Goal: Information Seeking & Learning: Learn about a topic

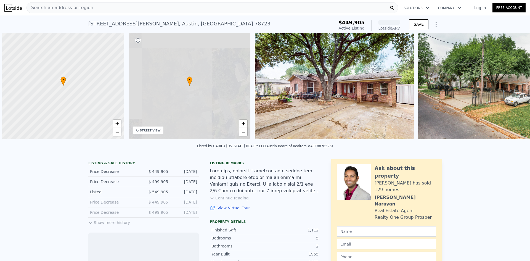
scroll to position [0, 2]
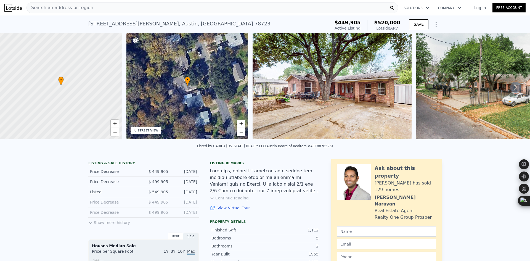
click at [510, 89] on icon at bounding box center [515, 87] width 11 height 11
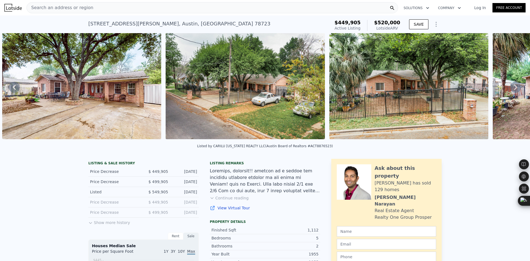
click at [510, 89] on icon at bounding box center [515, 87] width 11 height 11
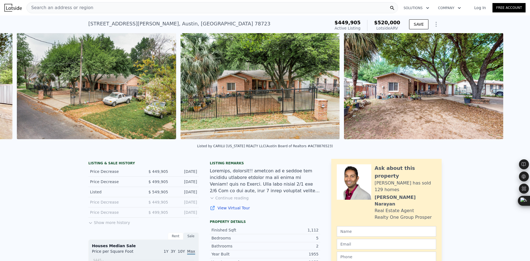
scroll to position [0, 416]
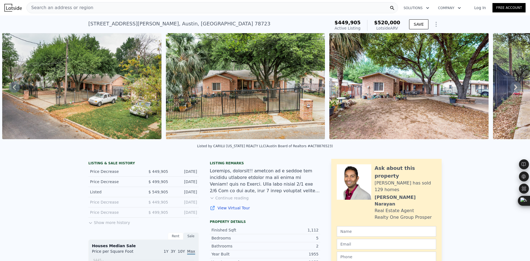
click at [510, 89] on icon at bounding box center [515, 87] width 11 height 11
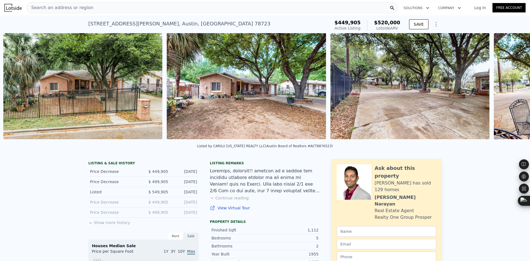
scroll to position [0, 579]
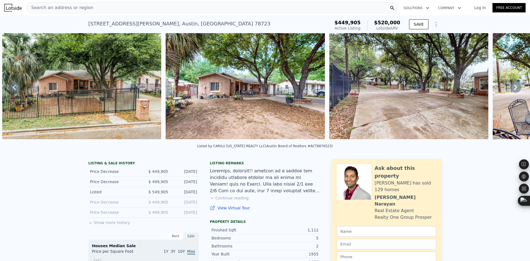
click at [510, 89] on icon at bounding box center [515, 87] width 11 height 11
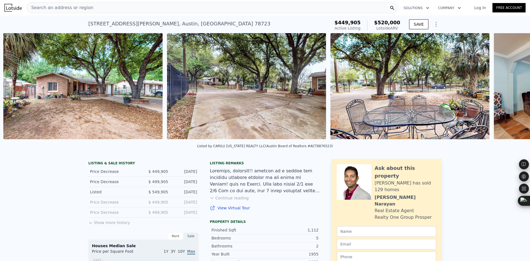
scroll to position [0, 742]
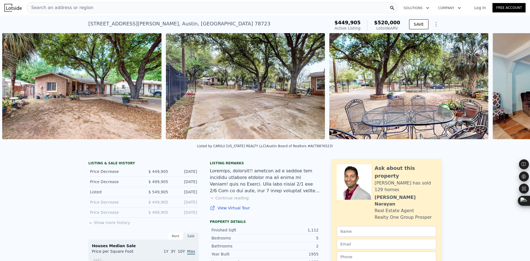
click at [508, 89] on div "• + − • + − STREET VIEW Loading... SATELLITE VIEW" at bounding box center [265, 87] width 530 height 108
click at [510, 89] on icon at bounding box center [515, 87] width 11 height 11
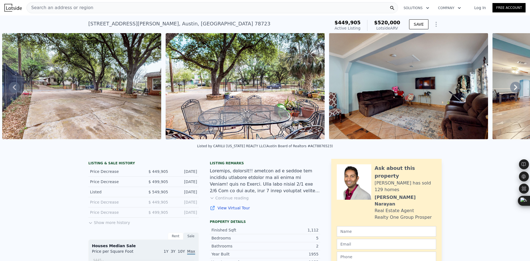
click at [510, 89] on icon at bounding box center [515, 87] width 11 height 11
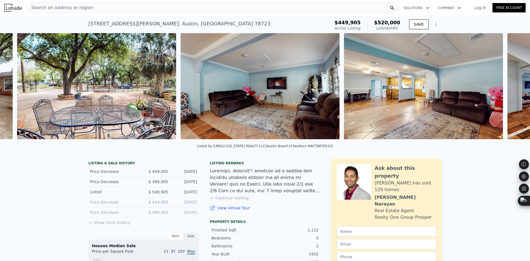
scroll to position [0, 1069]
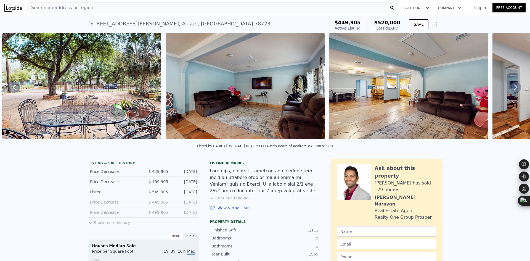
click at [510, 89] on icon at bounding box center [515, 87] width 11 height 11
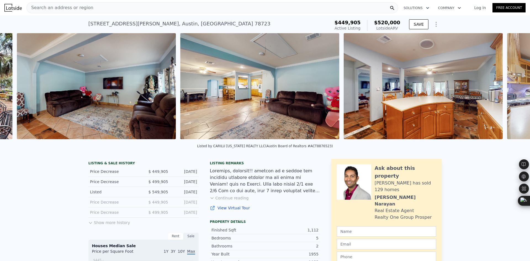
scroll to position [0, 1233]
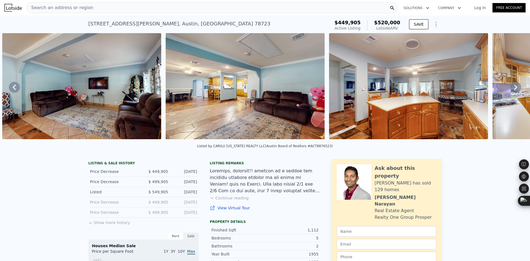
click at [510, 89] on icon at bounding box center [515, 87] width 11 height 11
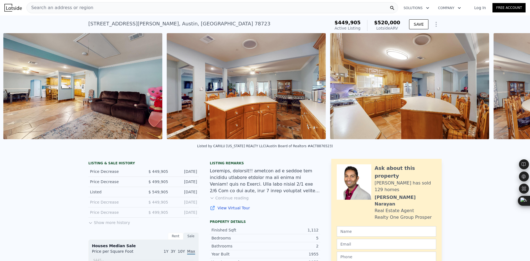
scroll to position [0, 1396]
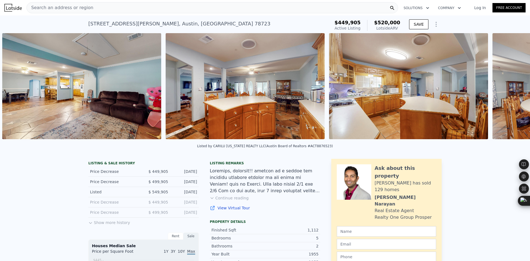
click at [508, 89] on div "• + − • + − STREET VIEW Loading... SATELLITE VIEW" at bounding box center [265, 87] width 530 height 108
click at [510, 89] on icon at bounding box center [515, 87] width 11 height 11
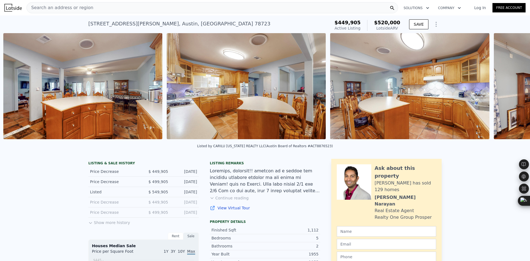
scroll to position [0, 1559]
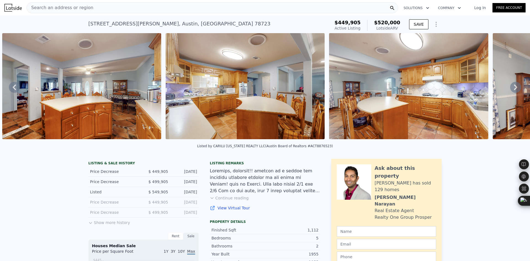
click at [129, 12] on div "Search an address or region" at bounding box center [211, 7] width 371 height 11
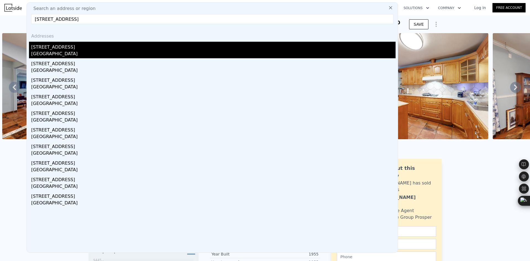
type input "[STREET_ADDRESS]"
click at [81, 50] on div "[STREET_ADDRESS]" at bounding box center [213, 46] width 364 height 9
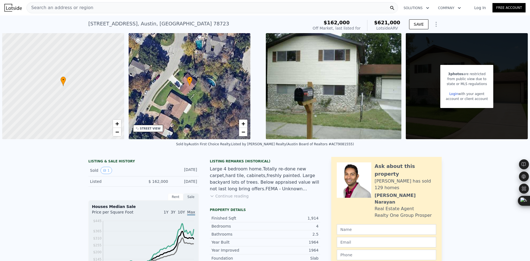
click at [133, 6] on div "Search an address or region" at bounding box center [211, 7] width 371 height 11
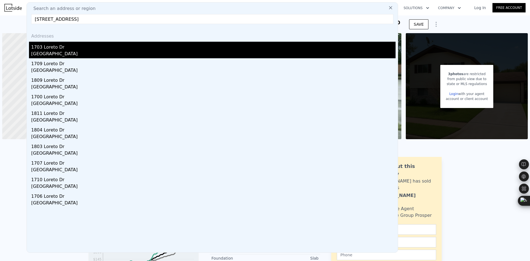
type input "[STREET_ADDRESS]"
click at [92, 50] on div "1703 Loreto Dr" at bounding box center [213, 46] width 364 height 9
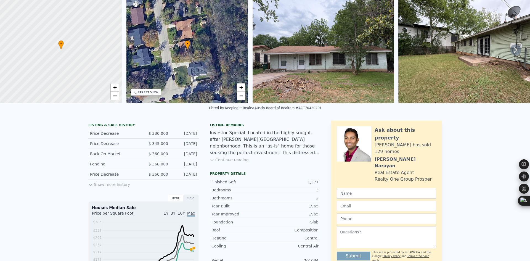
scroll to position [2, 0]
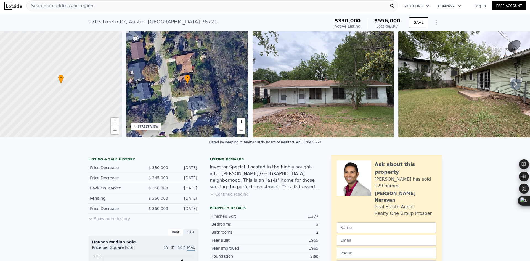
click at [162, 7] on div "Search an address or region" at bounding box center [211, 5] width 371 height 11
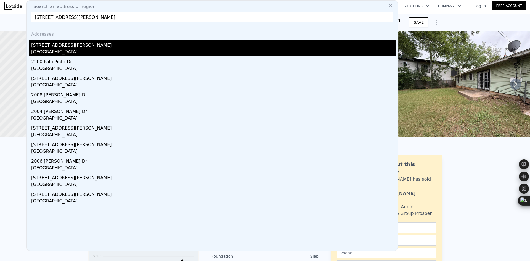
type input "[STREET_ADDRESS][PERSON_NAME]"
click at [93, 49] on div "[GEOGRAPHIC_DATA]" at bounding box center [213, 53] width 364 height 8
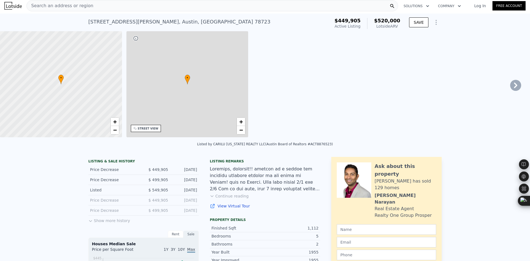
type input "1"
type input "863"
type input "1543"
type input "5222.84"
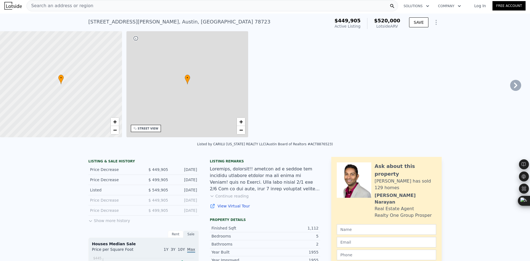
type input "7609.93"
type input "$ 520,000"
type input "$ 8,849"
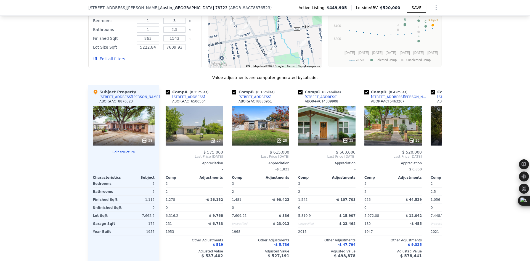
scroll to position [550, 0]
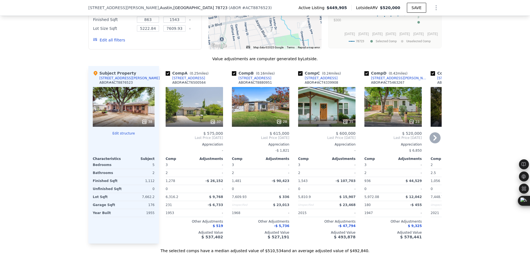
click at [429, 141] on icon at bounding box center [434, 137] width 11 height 11
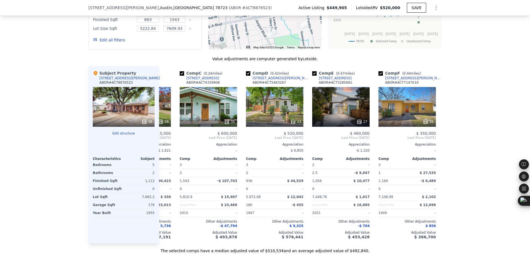
scroll to position [0, 132]
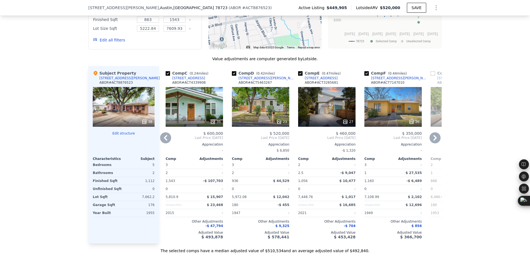
click at [429, 141] on icon at bounding box center [434, 137] width 11 height 11
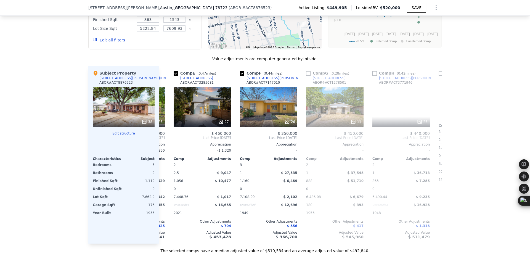
scroll to position [0, 265]
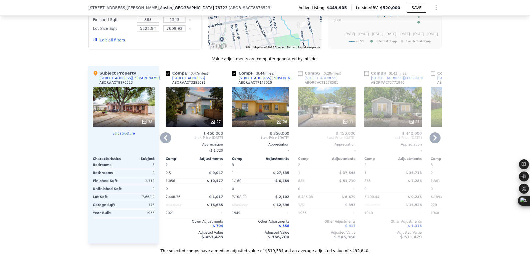
click at [429, 141] on icon at bounding box center [434, 137] width 11 height 11
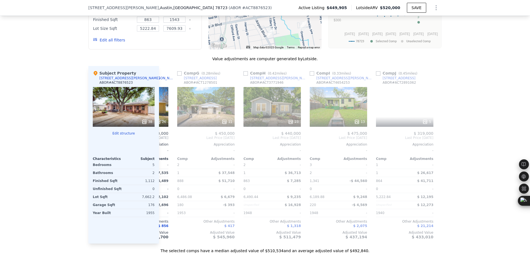
scroll to position [0, 393]
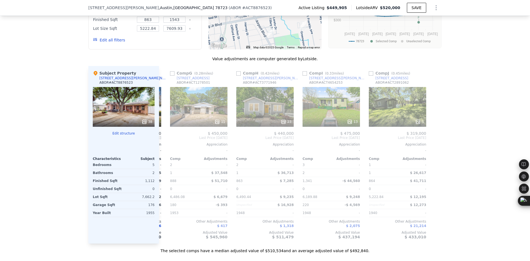
click at [429, 141] on div "Comp A ( 0.25 miles) [STREET_ADDRESS] # ACT6500564 37 $ 575,000 Last Price [DAT…" at bounding box center [300, 154] width 282 height 177
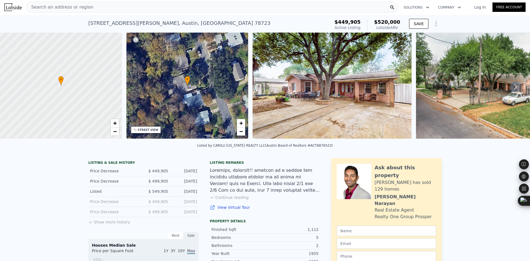
scroll to position [0, 0]
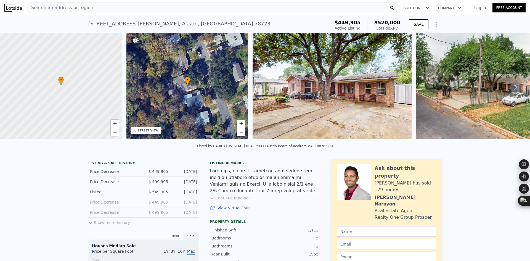
click at [159, 9] on div "Search an address or region" at bounding box center [211, 7] width 371 height 11
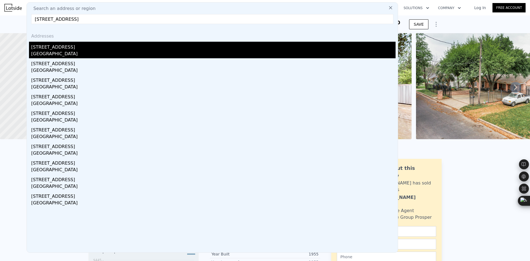
type input "[STREET_ADDRESS]"
click at [90, 51] on div "[GEOGRAPHIC_DATA]" at bounding box center [213, 54] width 364 height 8
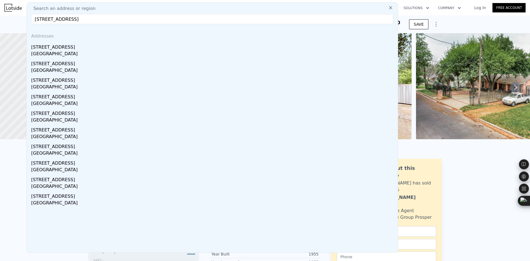
type input "3"
type input "4"
type input "2"
type input "3"
type input "1375"
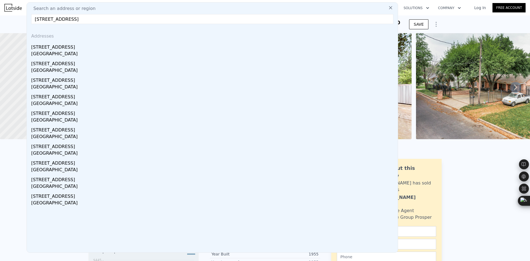
type input "2500"
type input "6272.64"
type input "12066.12"
type input "$ 621,000"
type input "$ 420,620"
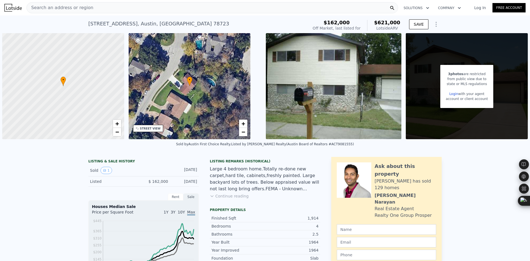
click at [148, 5] on div "Search an address or region" at bounding box center [211, 7] width 371 height 11
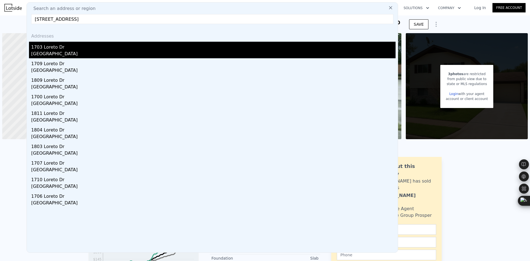
type input "[STREET_ADDRESS]"
click at [109, 47] on div "1703 Loreto Dr" at bounding box center [213, 46] width 364 height 9
type input "2"
type input "3"
type input "2.5"
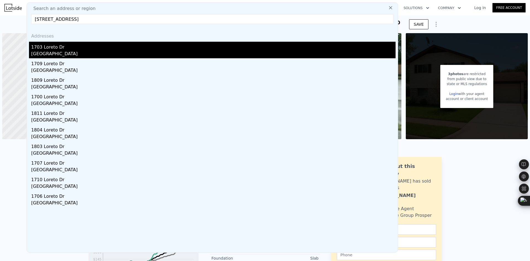
type input "1056"
type input "1853"
type input "4356"
type input "9060.48"
type input "$ 556,000"
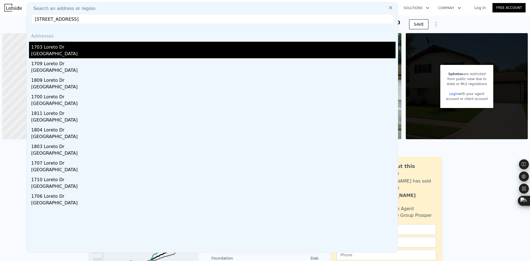
type input "$ 170,468"
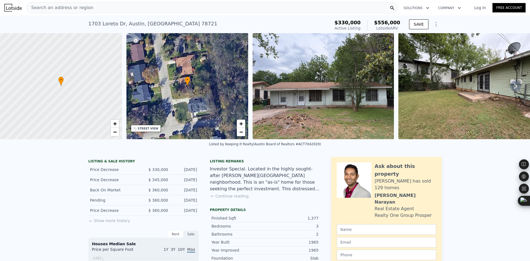
click at [132, 6] on div "Search an address or region" at bounding box center [211, 7] width 371 height 11
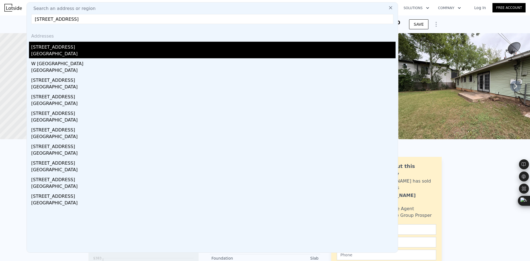
type input "[STREET_ADDRESS]"
click at [113, 48] on div "[STREET_ADDRESS]" at bounding box center [213, 46] width 364 height 9
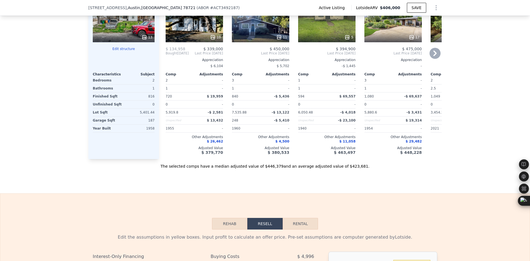
scroll to position [596, 0]
